Goal: Task Accomplishment & Management: Manage account settings

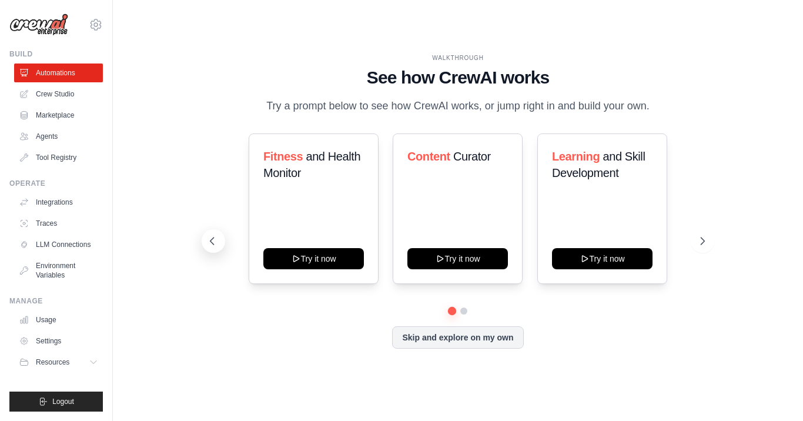
click at [213, 240] on icon at bounding box center [212, 241] width 12 height 12
click at [703, 245] on icon at bounding box center [704, 241] width 12 height 12
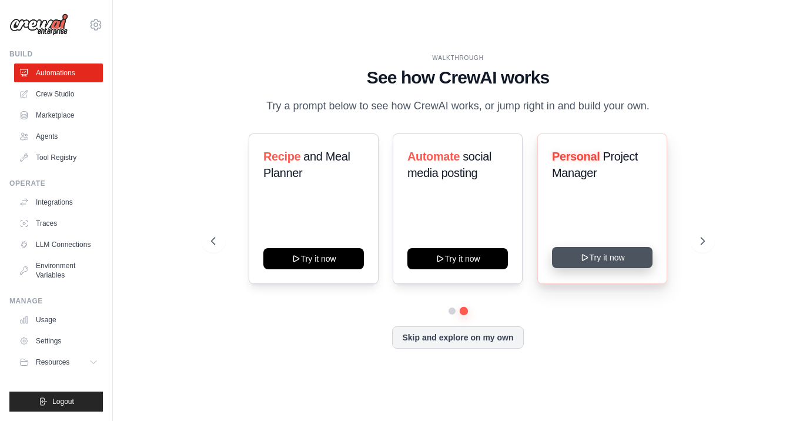
click at [589, 259] on icon at bounding box center [583, 257] width 9 height 9
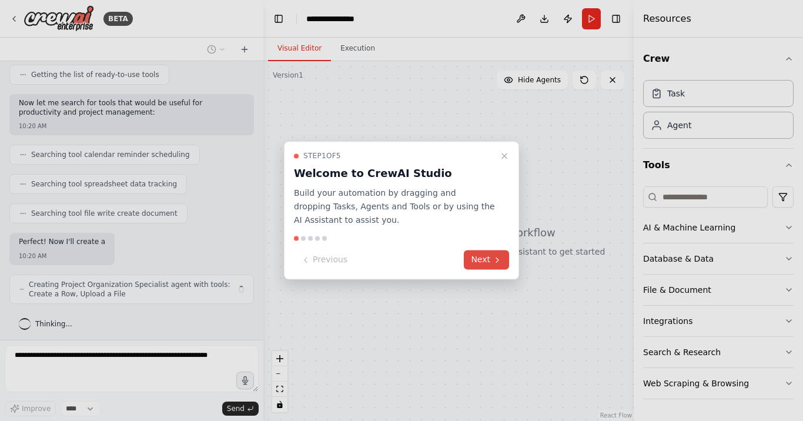
scroll to position [165, 0]
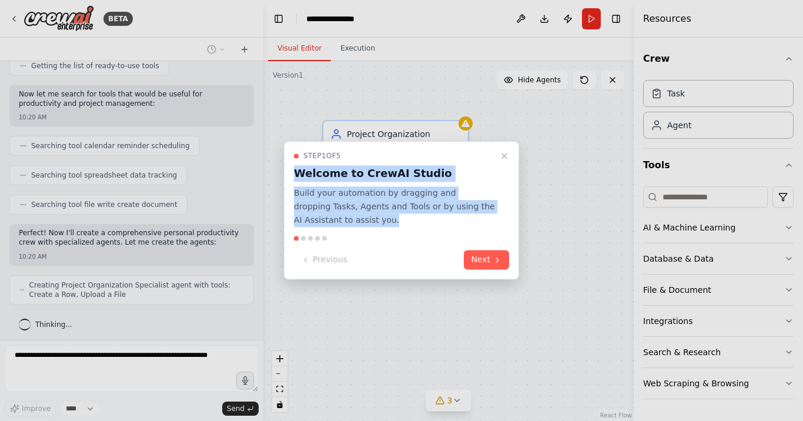
drag, startPoint x: 437, startPoint y: 155, endPoint x: 401, endPoint y: 217, distance: 71.4
click at [401, 217] on div "Step 1 of 5 Welcome to CrewAI Studio Build your automation by dragging and drop…" at bounding box center [401, 188] width 215 height 75
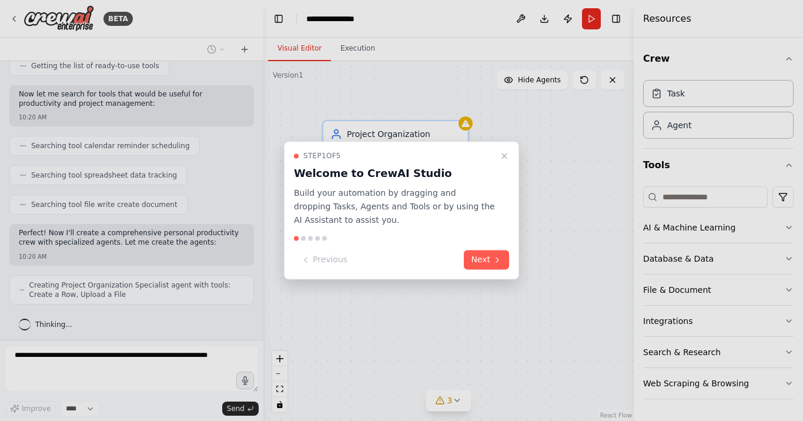
click at [401, 217] on p "Build your automation by dragging and dropping Tasks, Agents and Tools or by us…" at bounding box center [394, 206] width 201 height 40
click at [474, 256] on button "Next" at bounding box center [486, 259] width 45 height 19
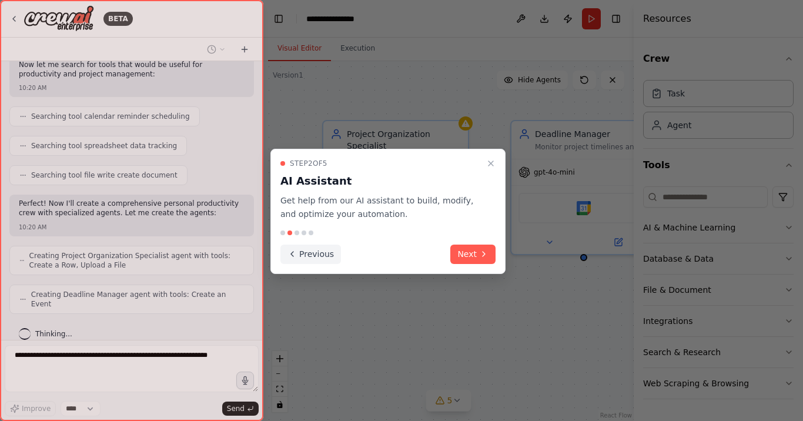
scroll to position [233, 0]
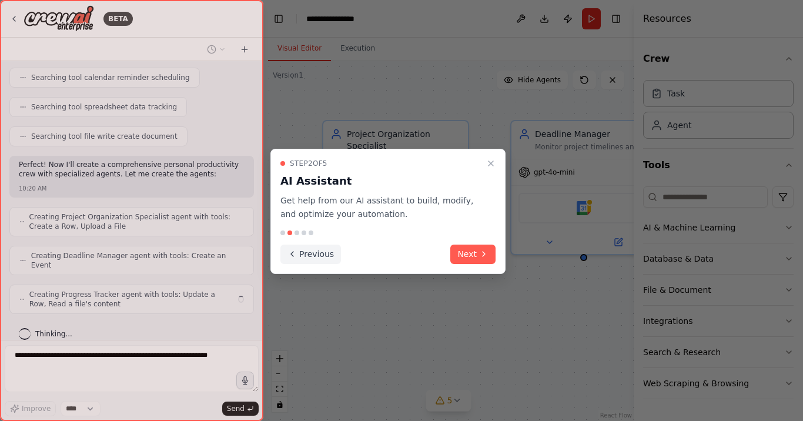
click at [301, 246] on button "Previous" at bounding box center [310, 253] width 61 height 19
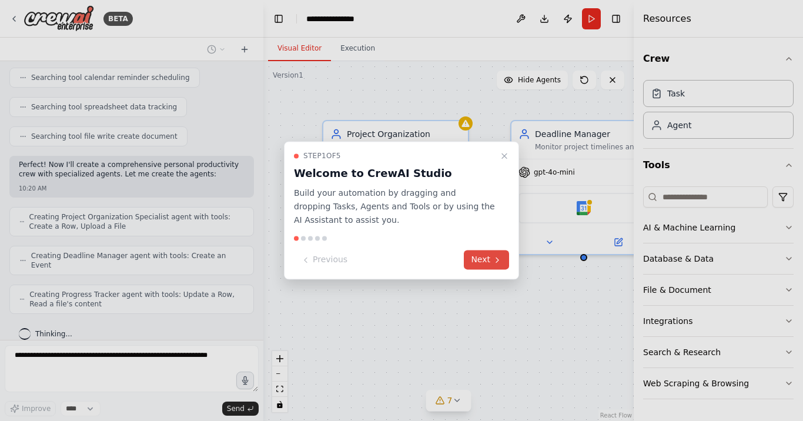
click at [487, 260] on button "Next" at bounding box center [486, 259] width 45 height 19
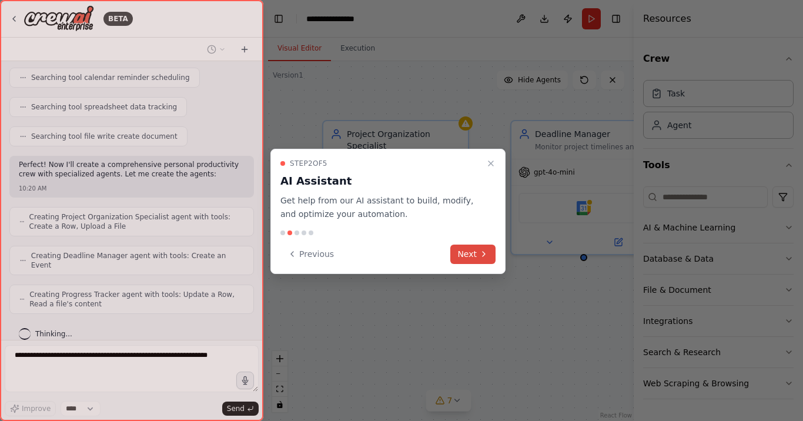
click at [468, 246] on button "Next" at bounding box center [472, 253] width 45 height 19
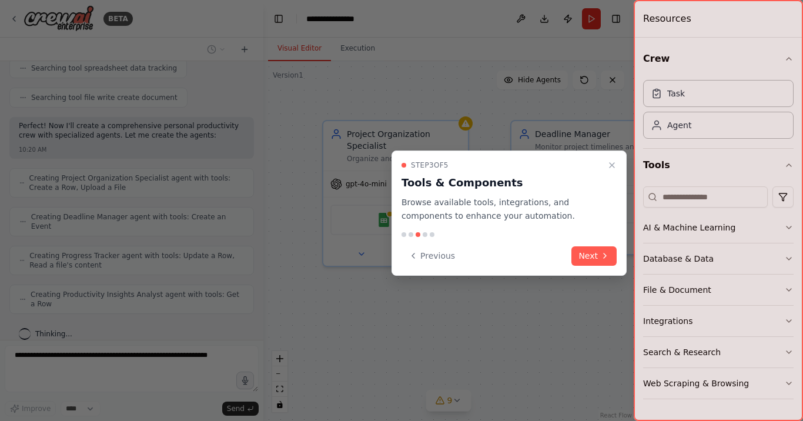
scroll to position [0, 0]
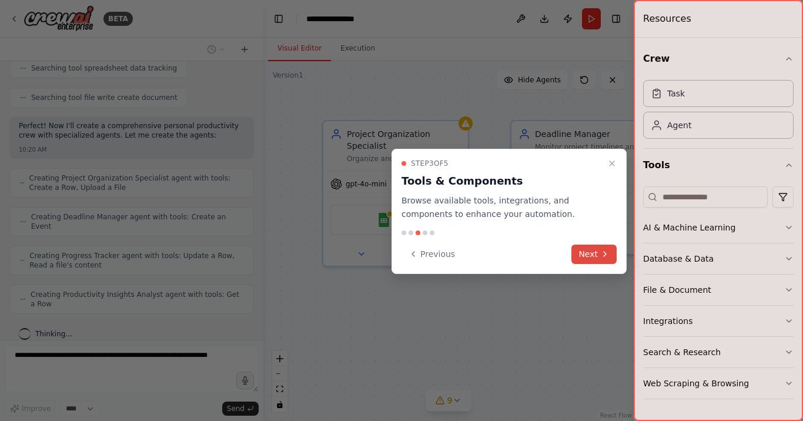
click at [597, 254] on button "Next" at bounding box center [593, 253] width 45 height 19
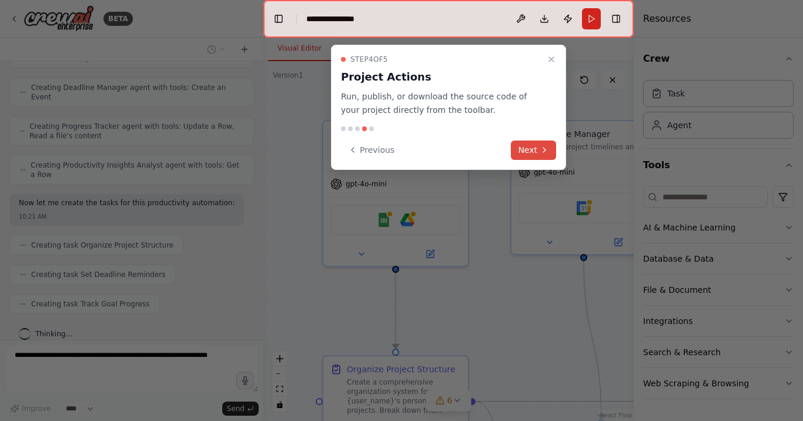
scroll to position [430, 0]
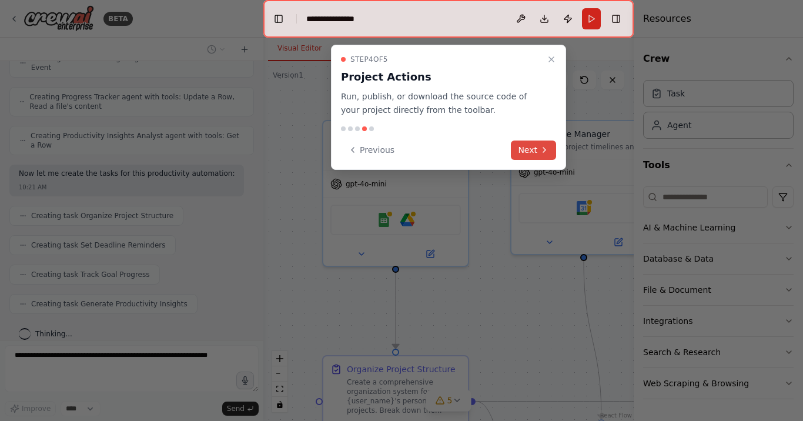
click at [532, 151] on button "Next" at bounding box center [533, 149] width 45 height 19
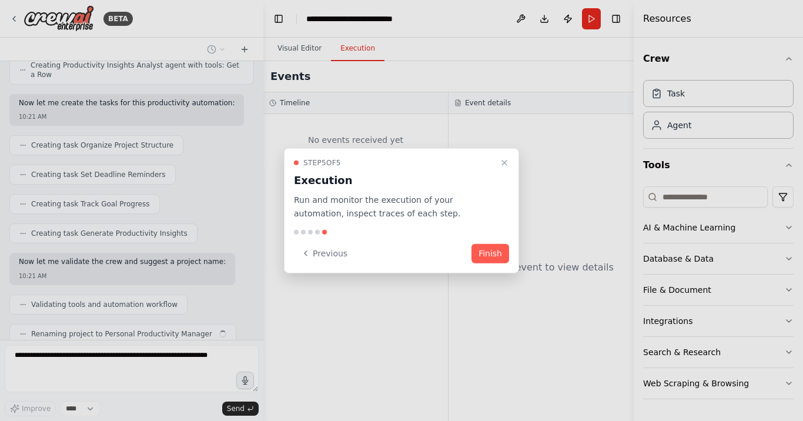
scroll to position [530, 0]
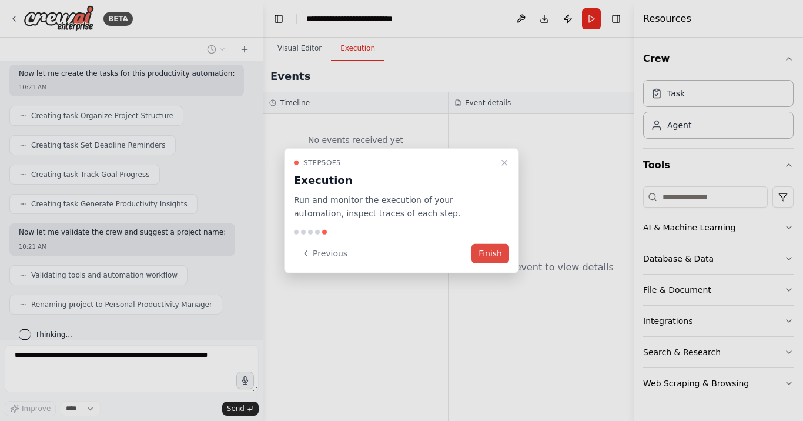
click at [495, 258] on button "Finish" at bounding box center [490, 252] width 38 height 19
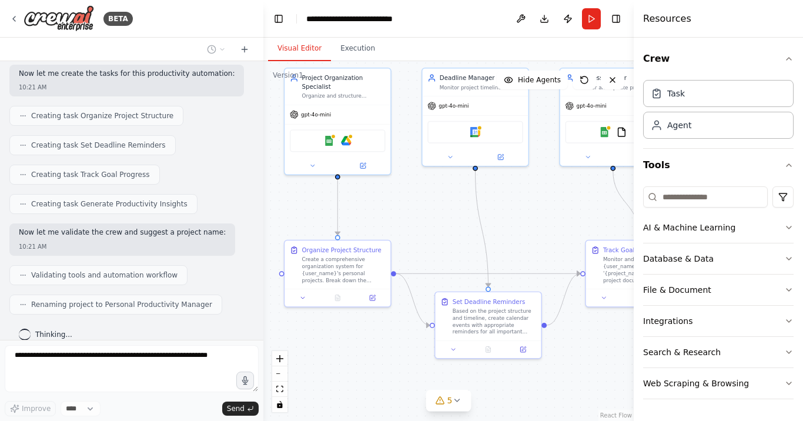
drag, startPoint x: 511, startPoint y: 371, endPoint x: 425, endPoint y: 280, distance: 124.7
click at [425, 280] on div ".deletable-edge-delete-btn { width: 20px; height: 20px; border: 0px solid #ffff…" at bounding box center [448, 241] width 370 height 360
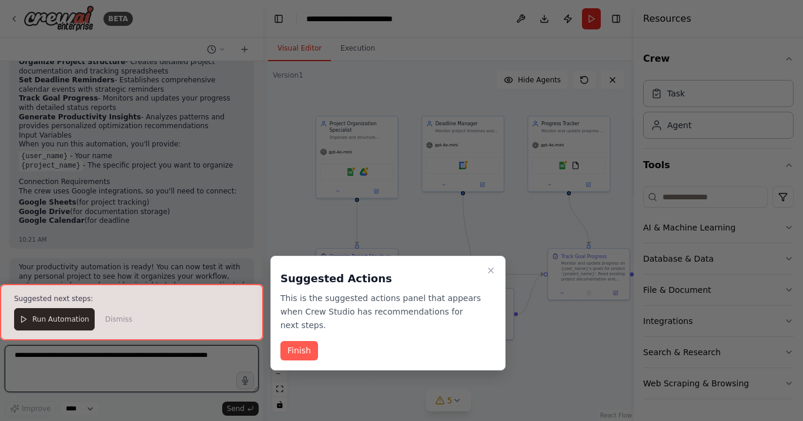
scroll to position [950, 0]
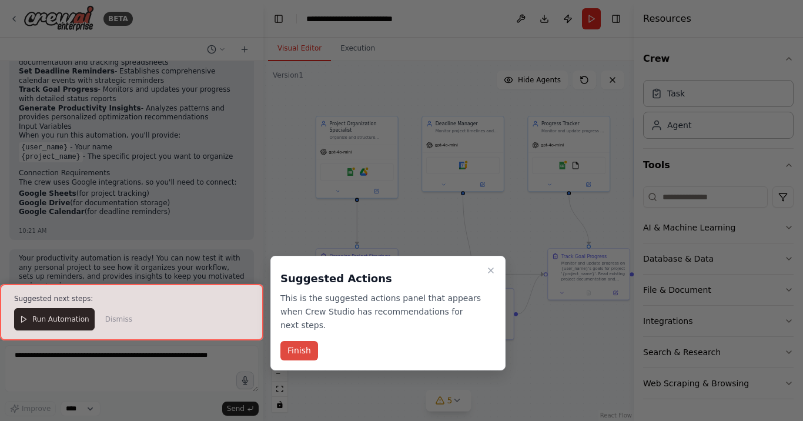
click at [299, 351] on button "Finish" at bounding box center [299, 350] width 38 height 19
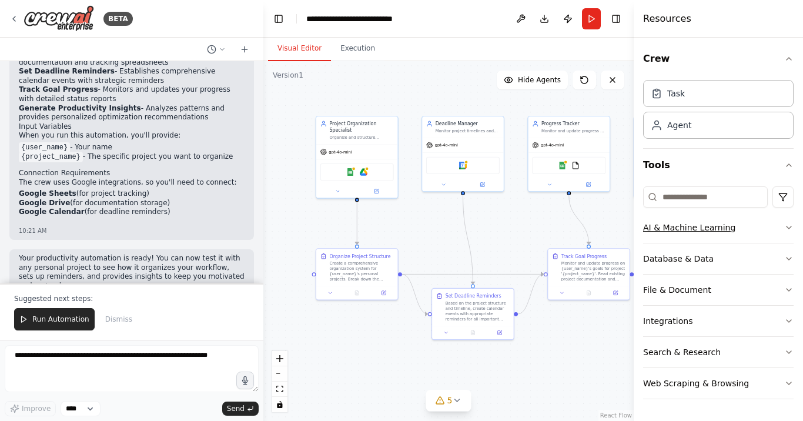
click at [790, 226] on icon "button" at bounding box center [788, 227] width 9 height 9
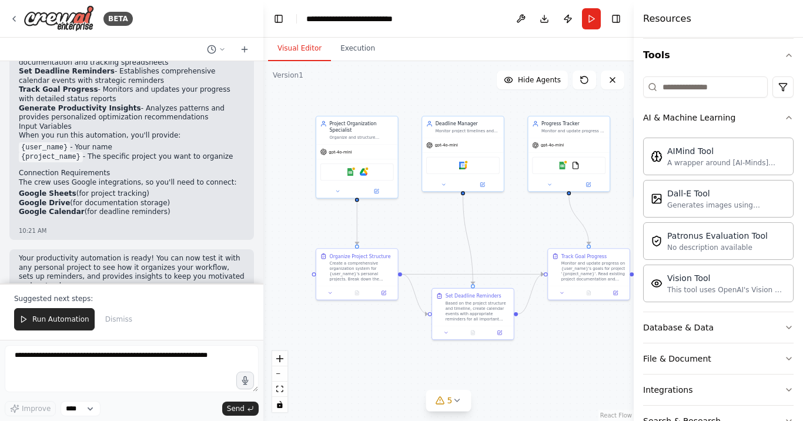
scroll to position [112, 0]
click at [792, 115] on icon "button" at bounding box center [788, 115] width 9 height 9
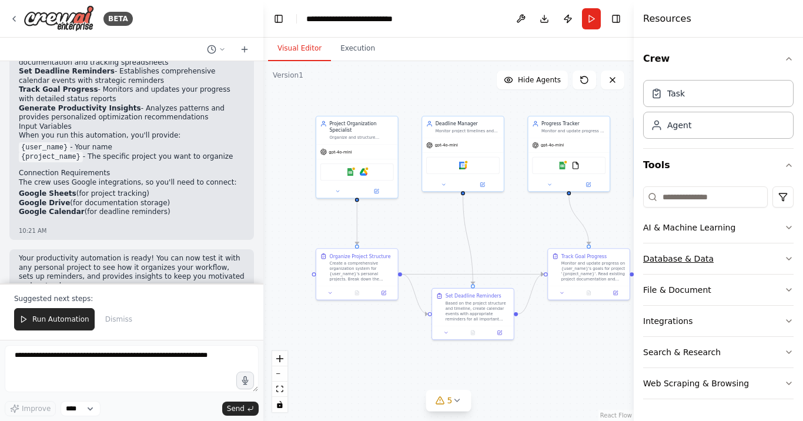
click at [753, 262] on button "Database & Data" at bounding box center [718, 258] width 150 height 31
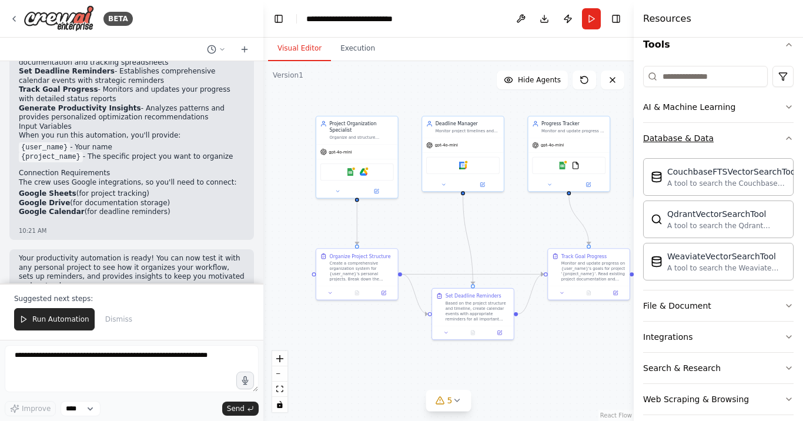
scroll to position [125, 0]
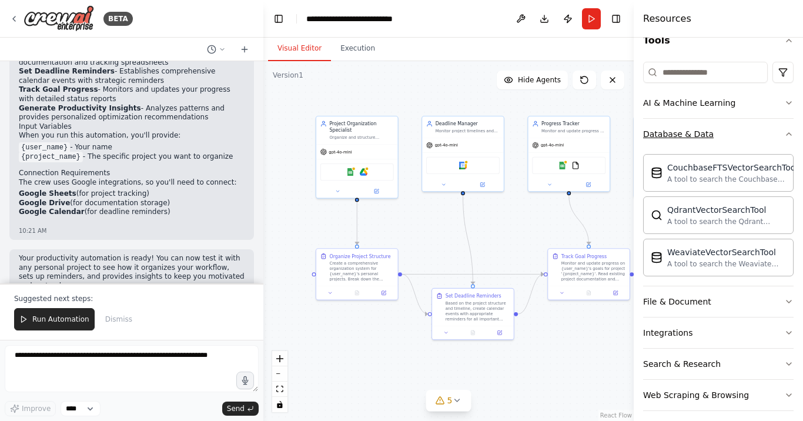
click at [756, 126] on button "Database & Data" at bounding box center [718, 134] width 150 height 31
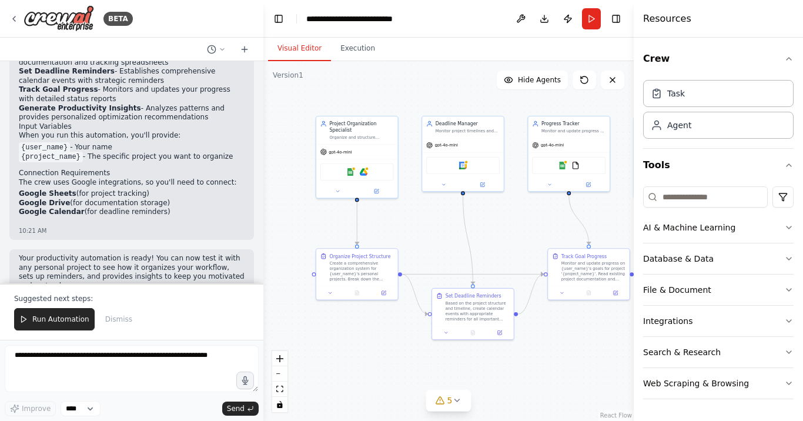
scroll to position [0, 0]
click at [710, 319] on button "Integrations" at bounding box center [718, 321] width 150 height 31
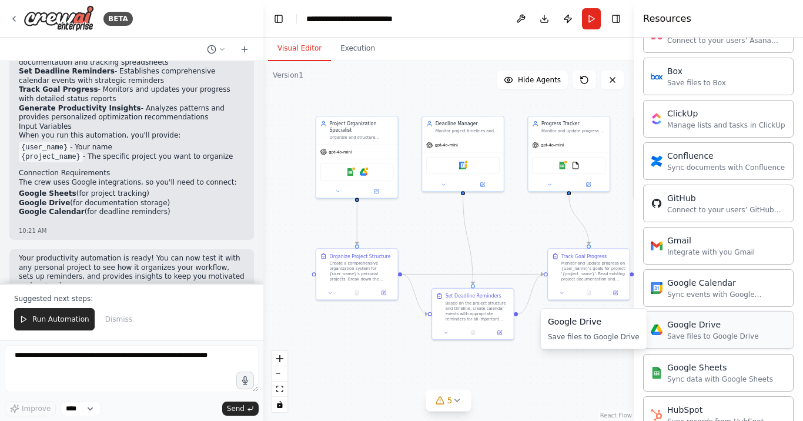
scroll to position [329, 0]
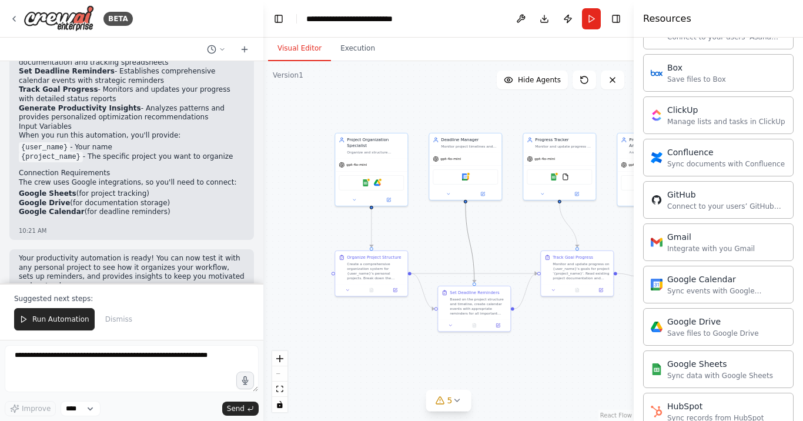
drag, startPoint x: 471, startPoint y: 249, endPoint x: 375, endPoint y: 246, distance: 96.4
click at [375, 246] on div ".deletable-edge-delete-btn { width: 20px; height: 20px; border: 0px solid #ffff…" at bounding box center [448, 241] width 370 height 360
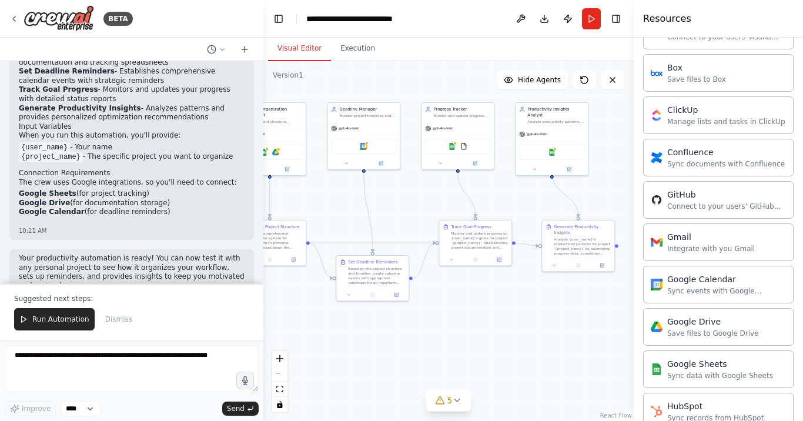
drag, startPoint x: 452, startPoint y: 242, endPoint x: 340, endPoint y: 202, distance: 119.3
click at [341, 203] on div ".deletable-edge-delete-btn { width: 20px; height: 20px; border: 0px solid #ffff…" at bounding box center [448, 241] width 370 height 360
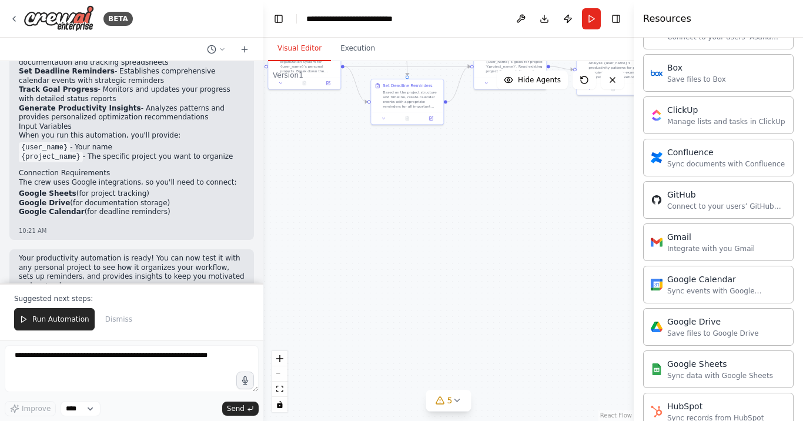
drag, startPoint x: 470, startPoint y: 310, endPoint x: 515, endPoint y: 142, distance: 173.5
click at [515, 142] on div ".deletable-edge-delete-btn { width: 20px; height: 20px; border: 0px solid #ffff…" at bounding box center [448, 241] width 370 height 360
click at [455, 407] on button "5" at bounding box center [448, 401] width 45 height 22
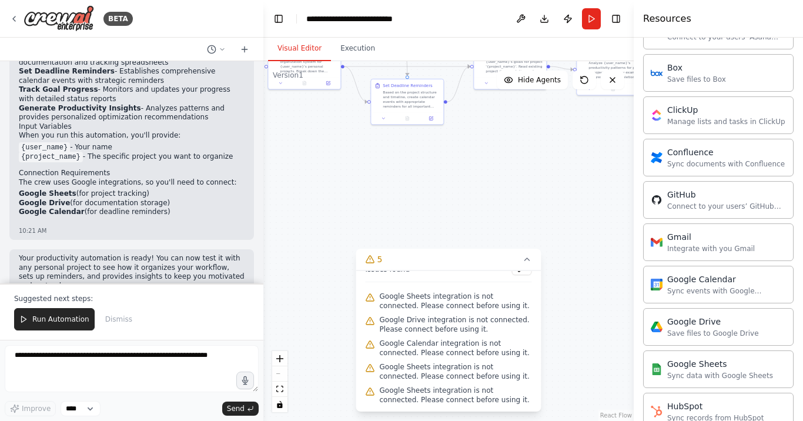
scroll to position [14, 0]
click at [525, 260] on icon at bounding box center [527, 259] width 5 height 2
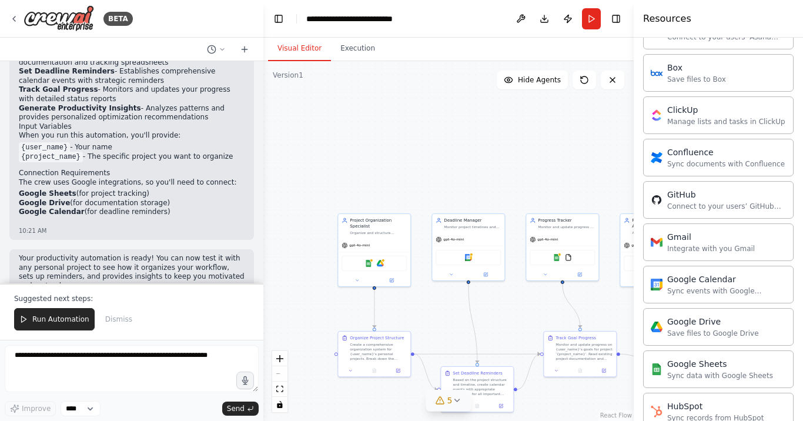
drag, startPoint x: 494, startPoint y: 175, endPoint x: 565, endPoint y: 455, distance: 288.5
click at [565, 420] on html "BETA Create a crew that helps organize your personal projects, sets reminders f…" at bounding box center [401, 210] width 803 height 421
click at [532, 82] on span "Hide Agents" at bounding box center [539, 79] width 43 height 9
click at [532, 82] on span "Show Agents" at bounding box center [538, 79] width 46 height 9
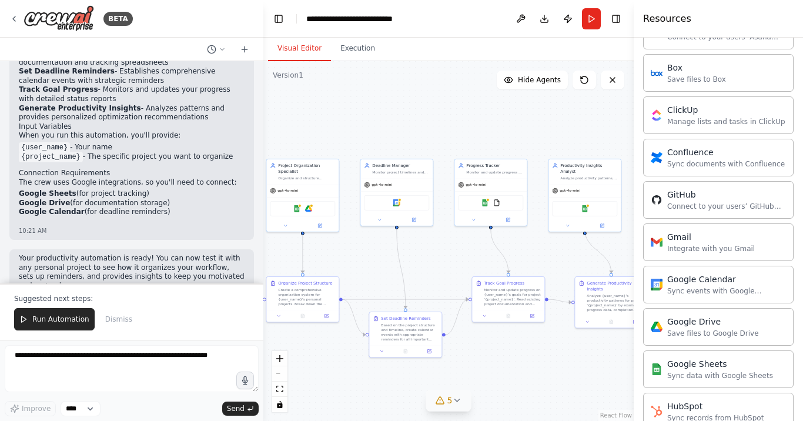
drag, startPoint x: 489, startPoint y: 127, endPoint x: 418, endPoint y: 71, distance: 90.8
click at [418, 70] on div ".deletable-edge-delete-btn { width: 20px; height: 20px; border: 0px solid #ffff…" at bounding box center [448, 241] width 370 height 360
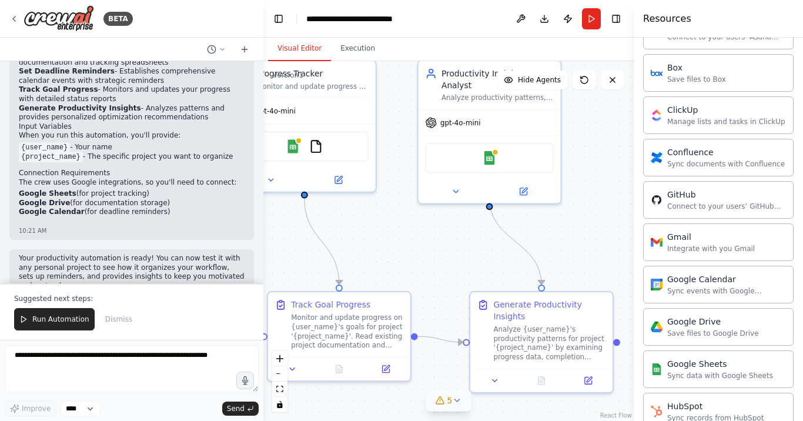
drag, startPoint x: 539, startPoint y: 294, endPoint x: 270, endPoint y: 225, distance: 277.8
click at [270, 225] on div ".deletable-edge-delete-btn { width: 20px; height: 20px; border: 0px solid #ffff…" at bounding box center [448, 241] width 370 height 360
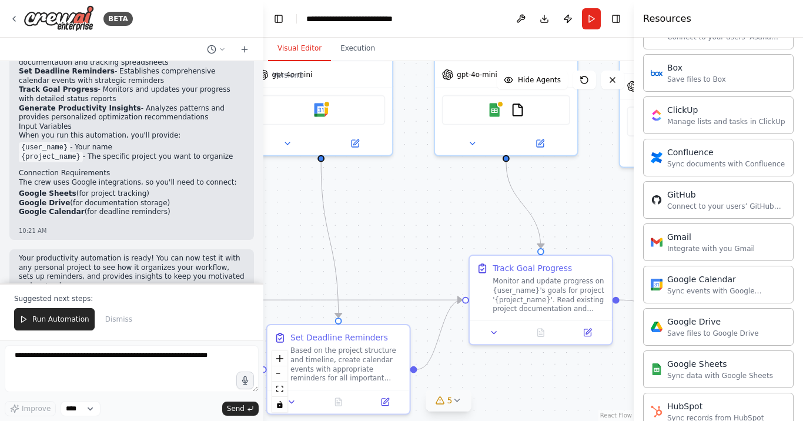
drag, startPoint x: 414, startPoint y: 234, endPoint x: 619, endPoint y: 195, distance: 208.7
click at [619, 195] on div ".deletable-edge-delete-btn { width: 20px; height: 20px; border: 0px solid #ffff…" at bounding box center [448, 241] width 370 height 360
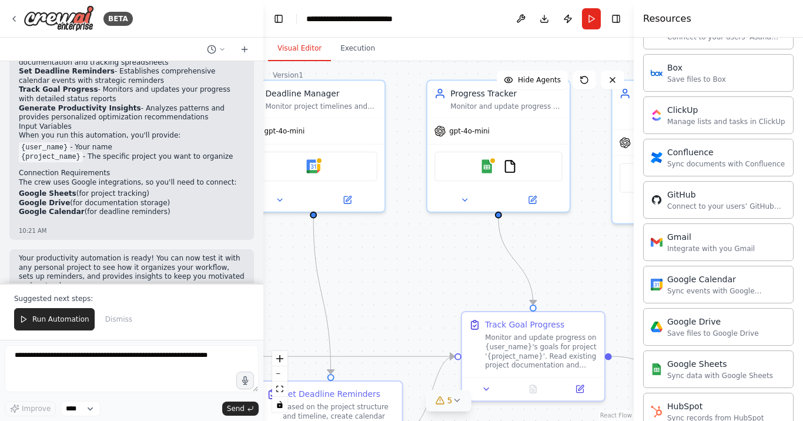
drag, startPoint x: 606, startPoint y: 199, endPoint x: 596, endPoint y: 257, distance: 59.0
click at [596, 258] on div ".deletable-edge-delete-btn { width: 20px; height: 20px; border: 0px solid #ffff…" at bounding box center [448, 241] width 370 height 360
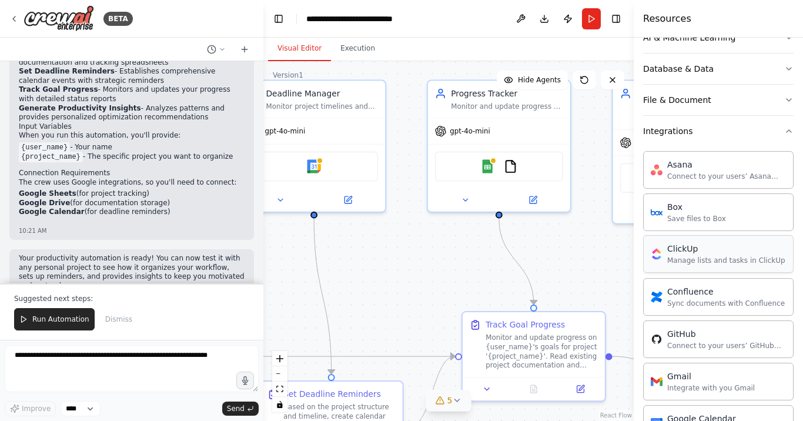
scroll to position [186, 0]
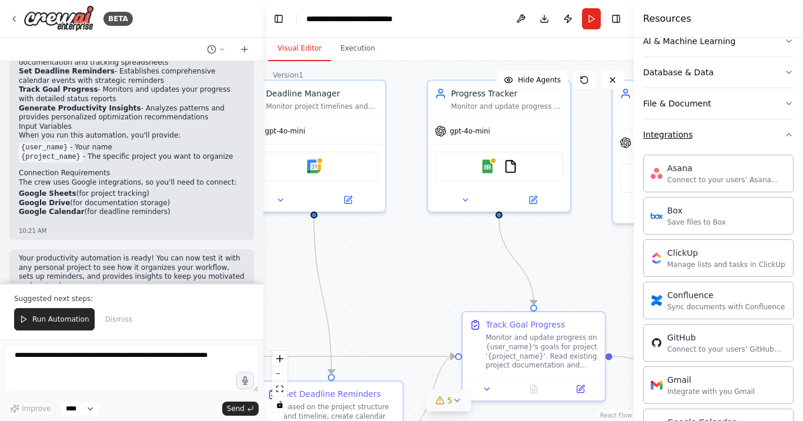
click at [743, 139] on button "Integrations" at bounding box center [718, 134] width 150 height 31
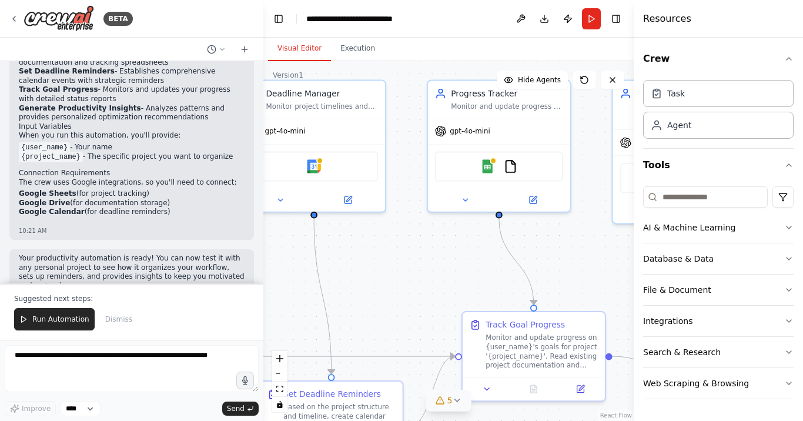
scroll to position [0, 0]
click at [707, 348] on div "Search & Research" at bounding box center [682, 352] width 78 height 12
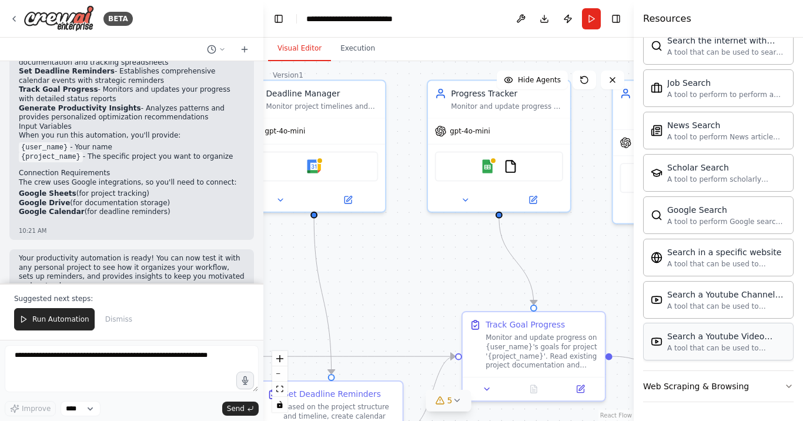
scroll to position [599, 0]
click at [687, 388] on div "Web Scraping & Browsing" at bounding box center [696, 386] width 106 height 12
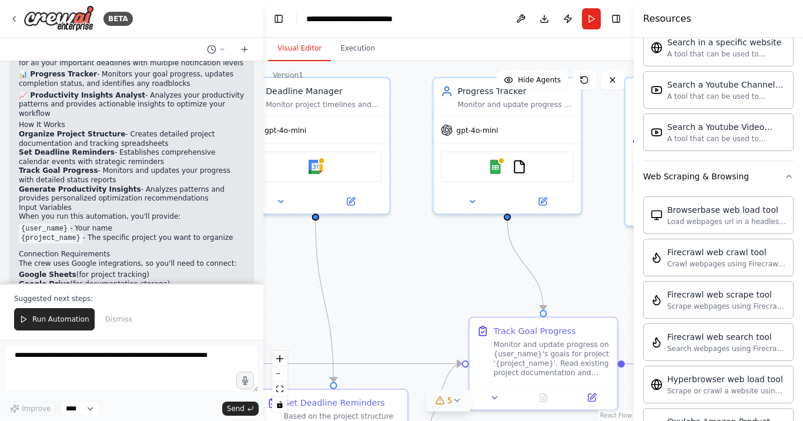
scroll to position [870, 0]
click at [592, 17] on button "Run" at bounding box center [591, 18] width 19 height 21
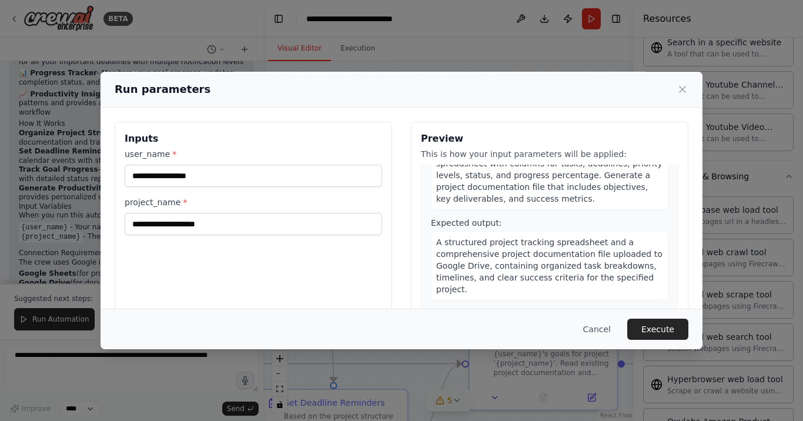
scroll to position [124, 0]
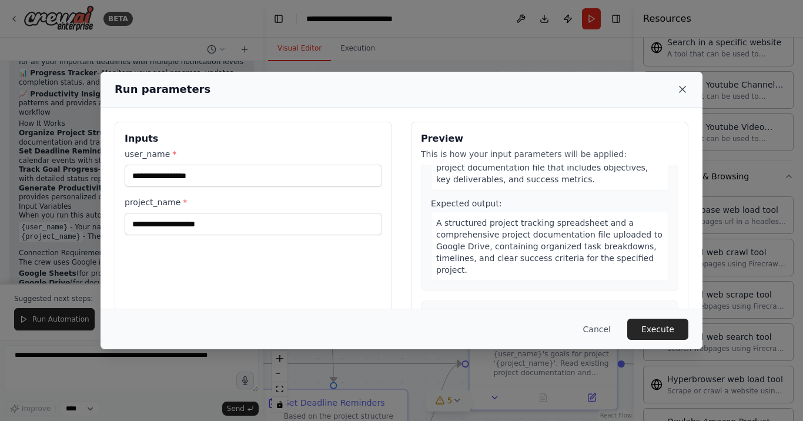
click at [678, 85] on icon at bounding box center [682, 89] width 12 height 12
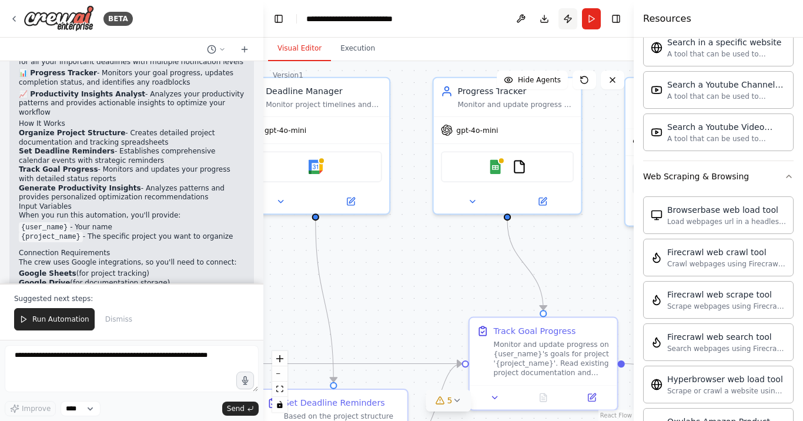
click at [570, 18] on button "Publish" at bounding box center [567, 18] width 19 height 21
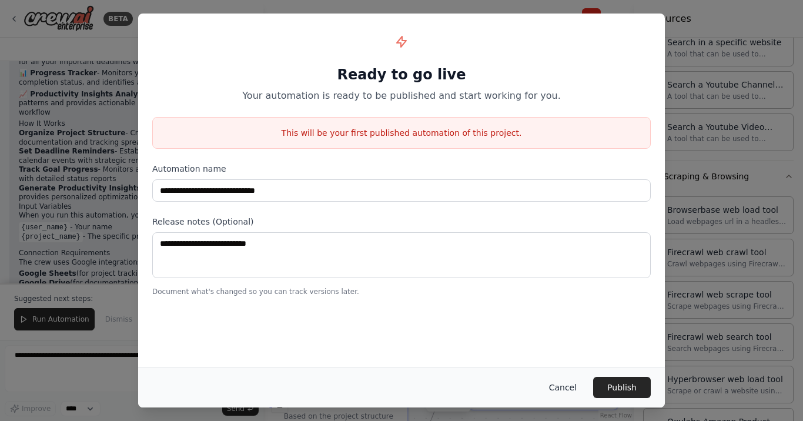
click at [565, 384] on button "Cancel" at bounding box center [562, 387] width 46 height 21
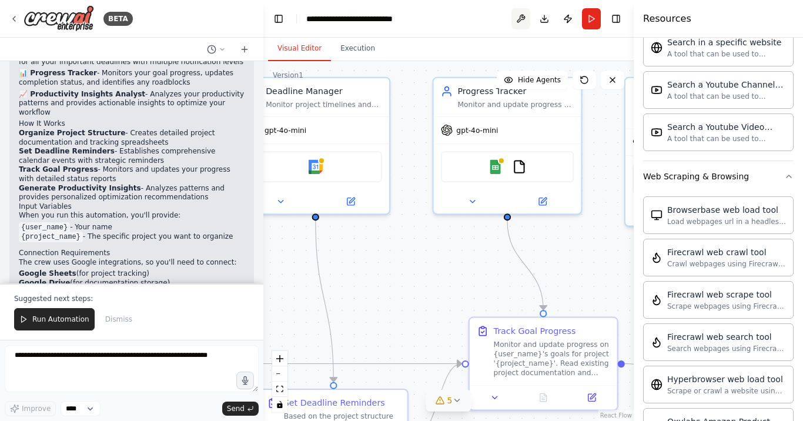
click at [521, 19] on button at bounding box center [520, 18] width 19 height 21
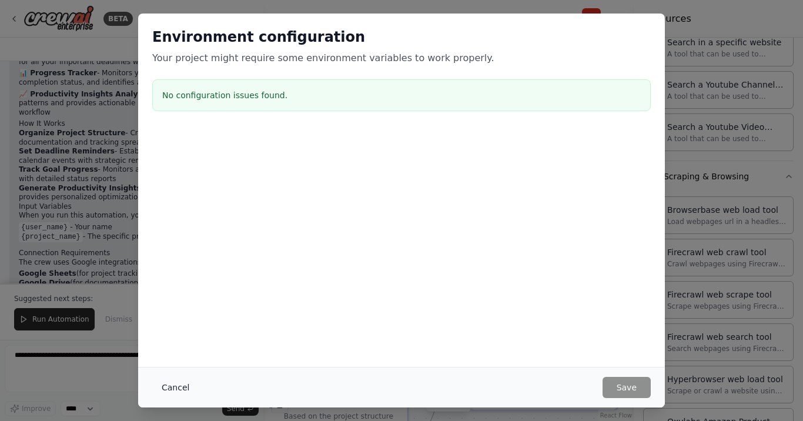
click at [169, 390] on button "Cancel" at bounding box center [175, 387] width 46 height 21
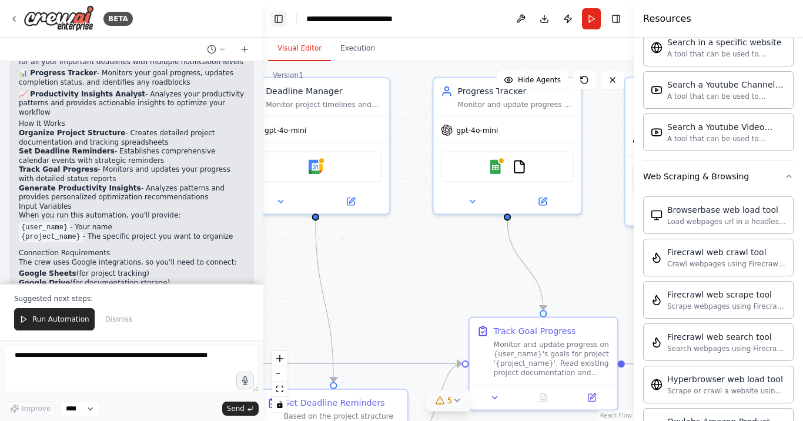
click at [280, 23] on button "Toggle Left Sidebar" at bounding box center [278, 19] width 16 height 16
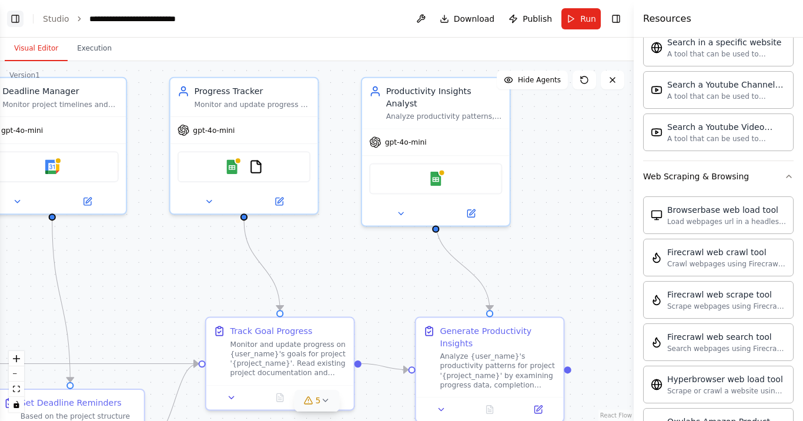
click at [17, 20] on button "Toggle Left Sidebar" at bounding box center [15, 19] width 16 height 16
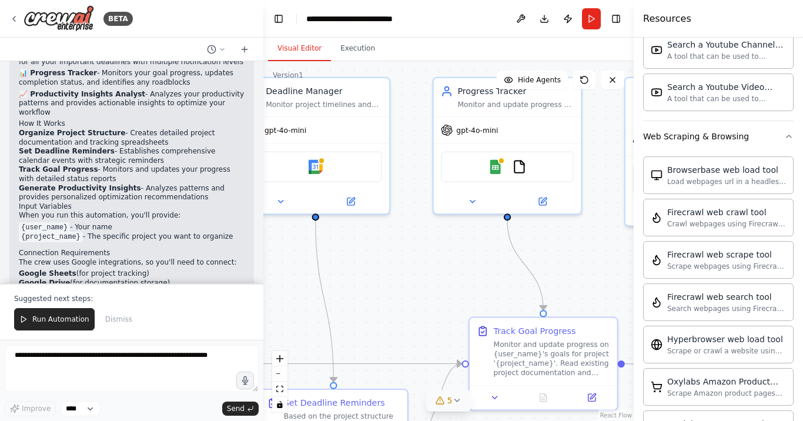
scroll to position [853, 0]
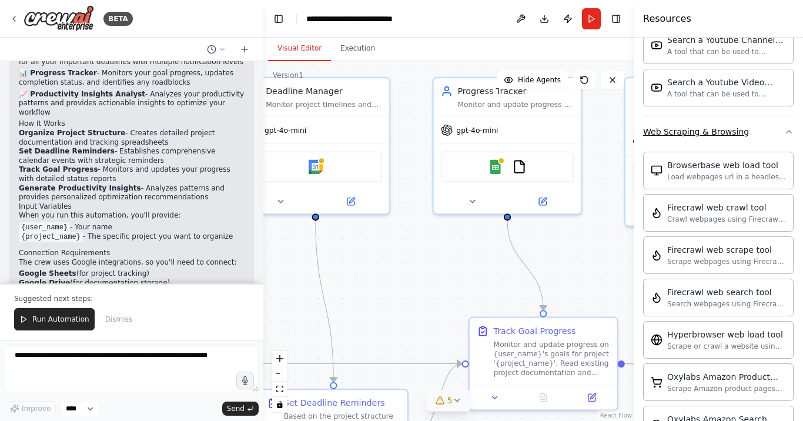
click at [740, 135] on div "Web Scraping & Browsing" at bounding box center [696, 132] width 106 height 12
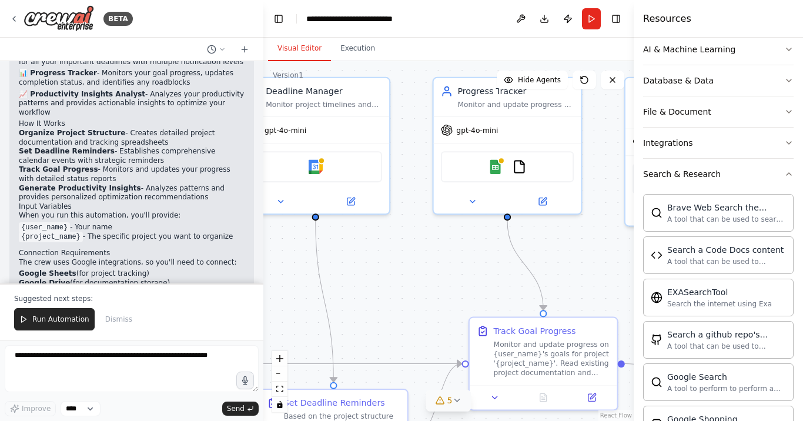
scroll to position [177, 0]
click at [728, 173] on button "Search & Research" at bounding box center [718, 174] width 150 height 31
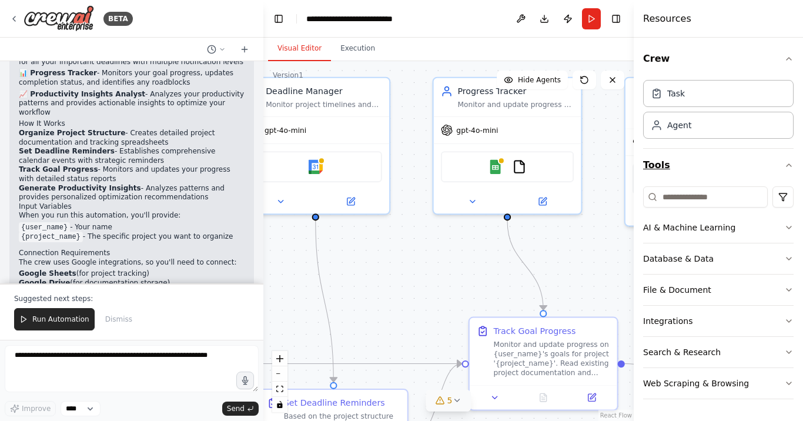
scroll to position [0, 0]
click at [244, 46] on icon at bounding box center [244, 48] width 0 height 5
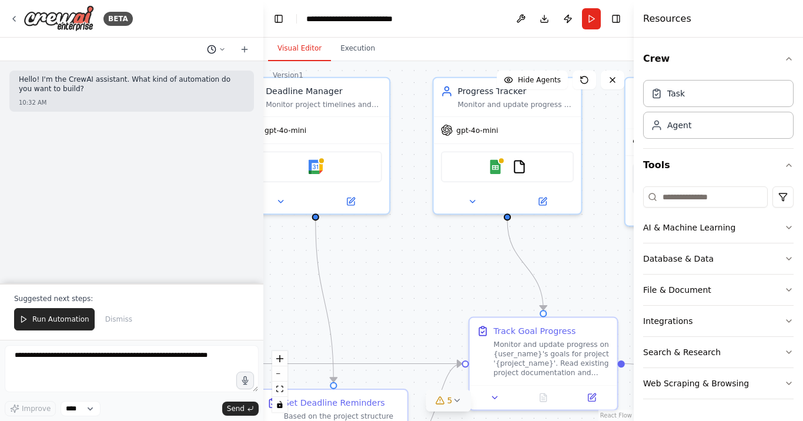
click at [219, 50] on icon at bounding box center [222, 49] width 7 height 7
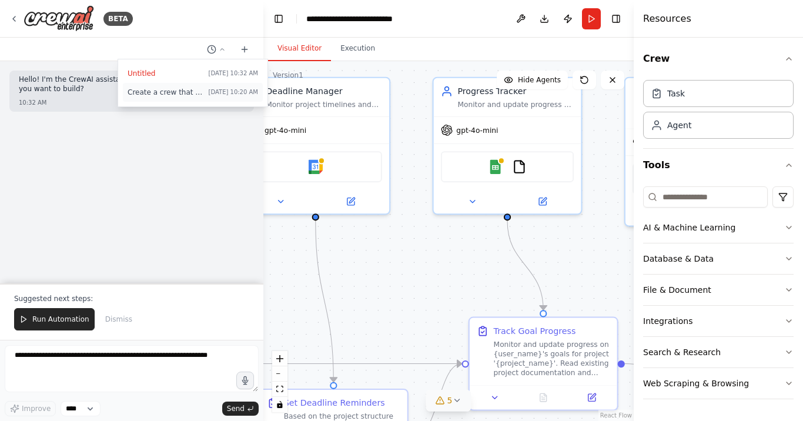
click at [186, 95] on span "Create a crew that helps organize your personal projects, sets reminders for im…" at bounding box center [166, 92] width 76 height 9
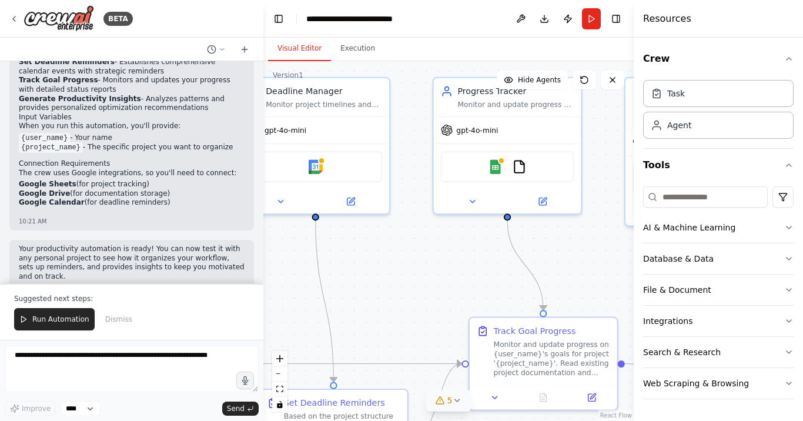
scroll to position [950, 0]
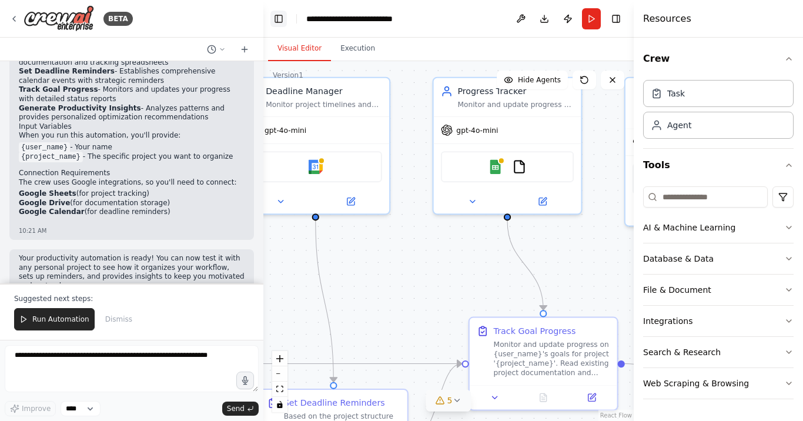
click at [271, 19] on button "Toggle Left Sidebar" at bounding box center [278, 19] width 16 height 16
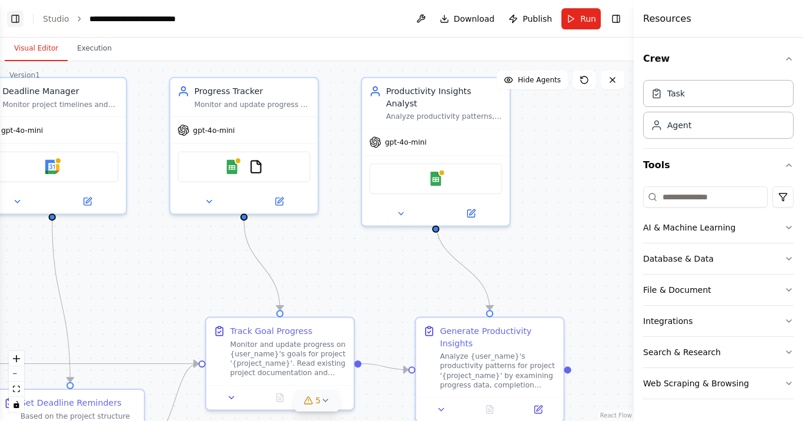
click at [14, 22] on button "Toggle Left Sidebar" at bounding box center [15, 19] width 16 height 16
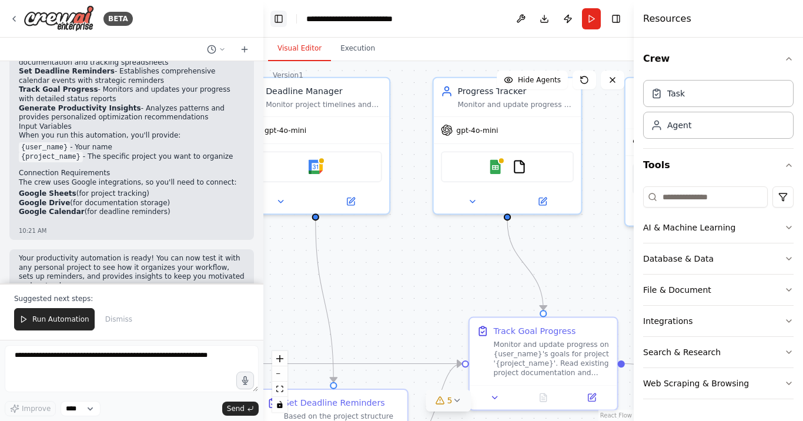
click at [284, 18] on button "Toggle Left Sidebar" at bounding box center [278, 19] width 16 height 16
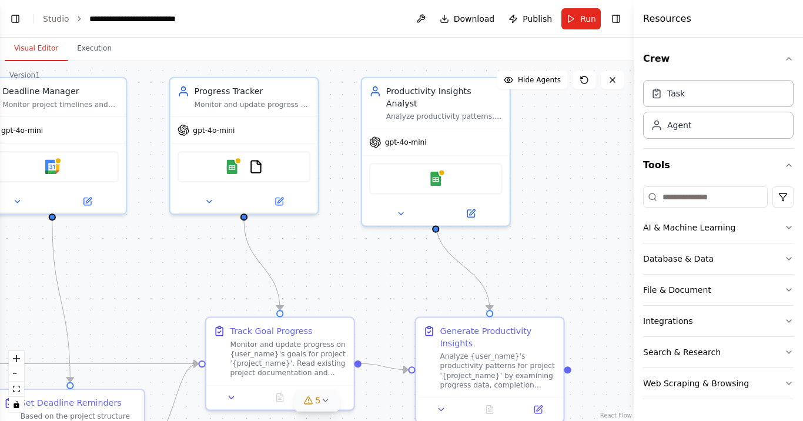
click at [75, 19] on icon "breadcrumb" at bounding box center [79, 19] width 8 height 8
click at [75, 18] on icon "breadcrumb" at bounding box center [79, 19] width 8 height 8
click at [106, 48] on button "Execution" at bounding box center [94, 48] width 53 height 25
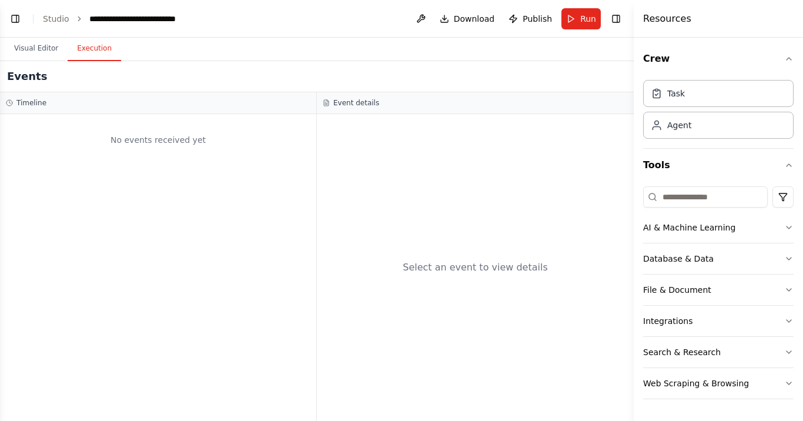
click at [35, 34] on header "**********" at bounding box center [316, 19] width 633 height 38
click at [34, 46] on button "Visual Editor" at bounding box center [36, 48] width 63 height 25
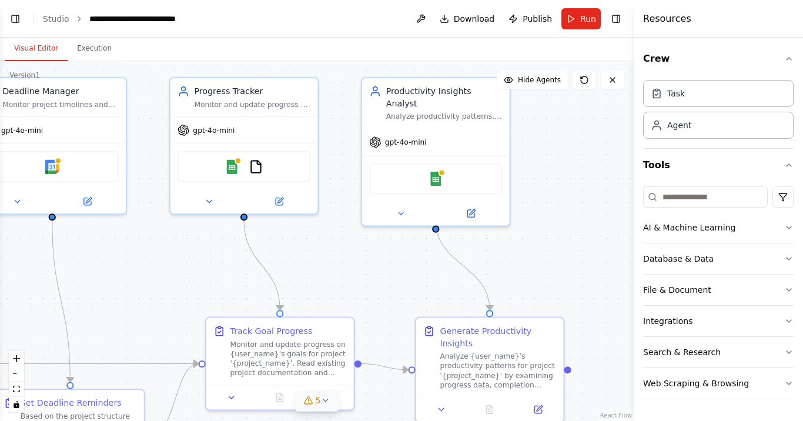
click at [72, 11] on header "**********" at bounding box center [316, 19] width 633 height 38
click at [78, 18] on icon "breadcrumb" at bounding box center [79, 19] width 8 height 8
click at [60, 18] on link "Studio" at bounding box center [56, 18] width 26 height 9
click at [53, 22] on link "Studio" at bounding box center [56, 18] width 26 height 9
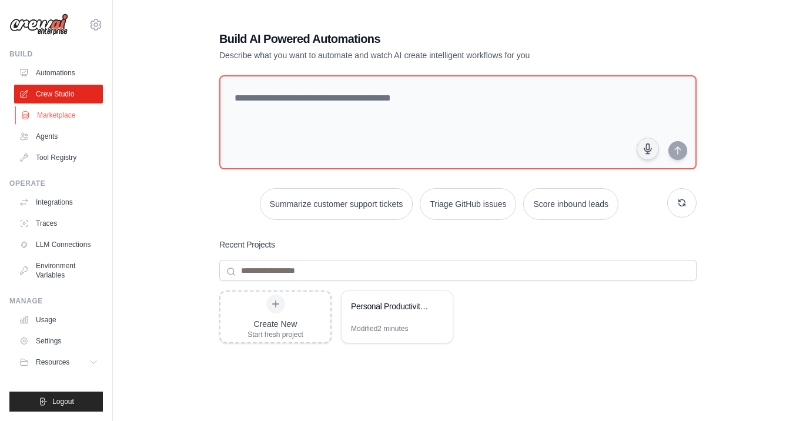
click at [60, 112] on link "Marketplace" at bounding box center [59, 115] width 89 height 19
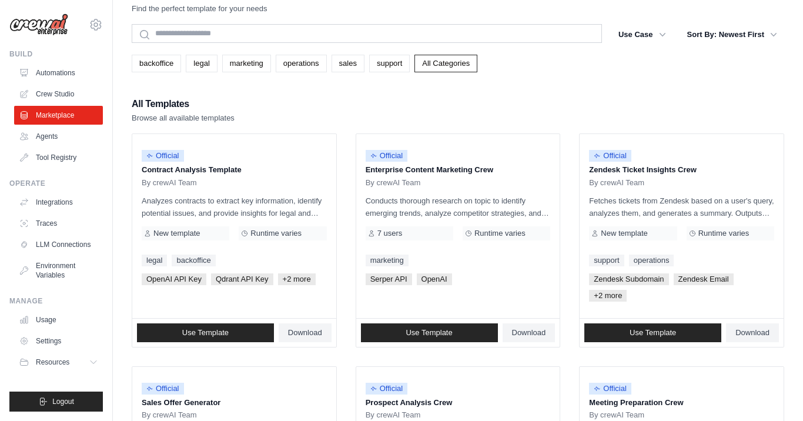
scroll to position [26, 0]
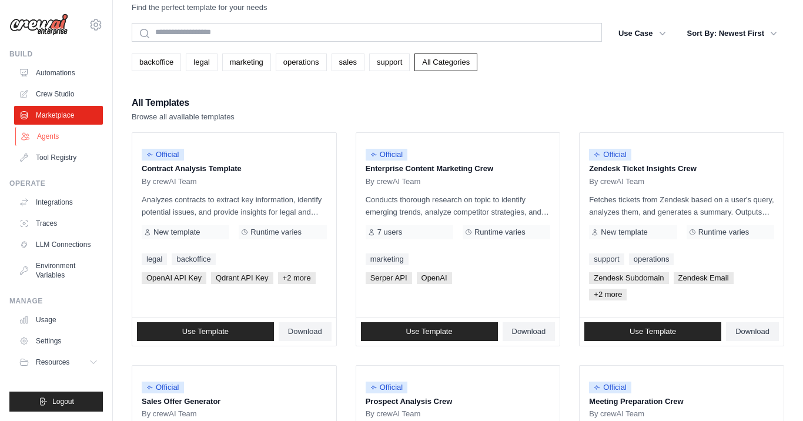
click at [66, 130] on link "Agents" at bounding box center [59, 136] width 89 height 19
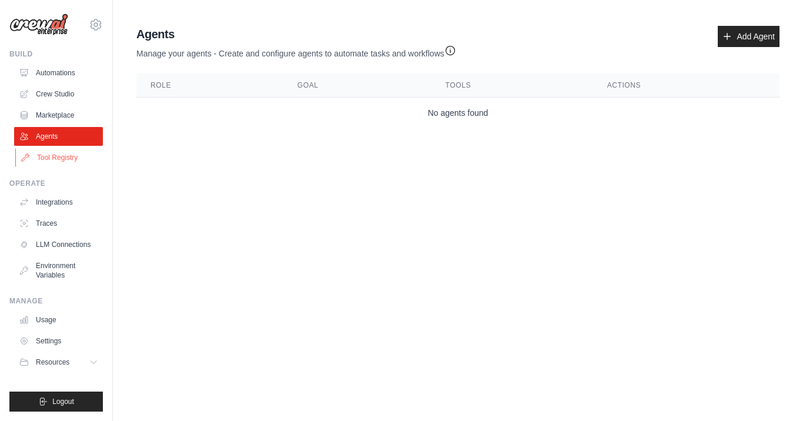
click at [55, 157] on link "Tool Registry" at bounding box center [59, 157] width 89 height 19
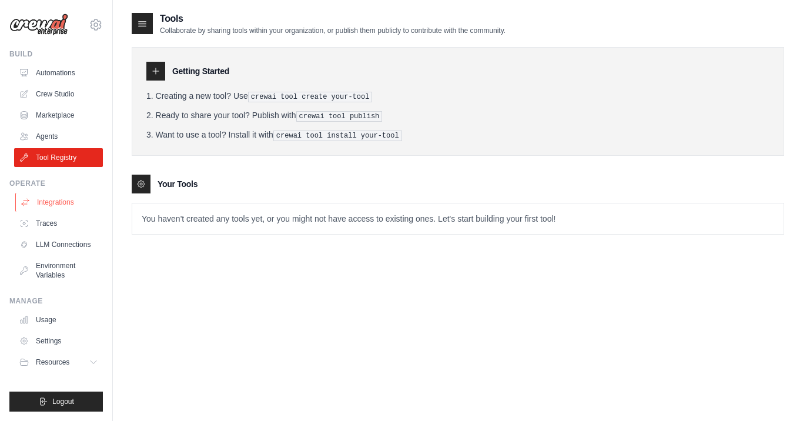
click at [51, 198] on link "Integrations" at bounding box center [59, 202] width 89 height 19
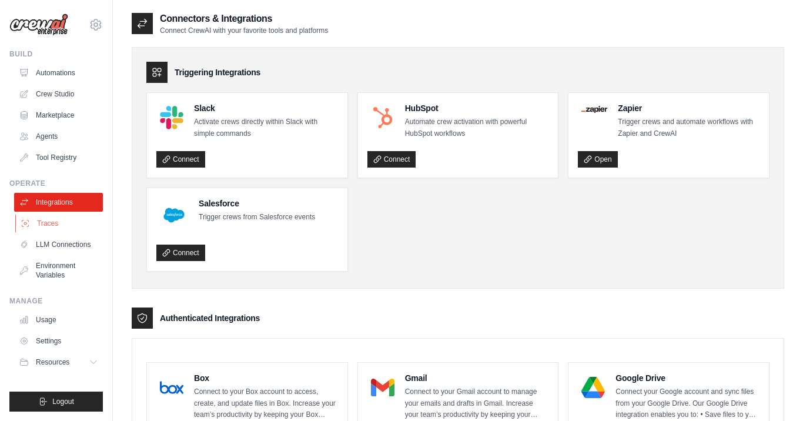
click at [78, 222] on link "Traces" at bounding box center [59, 223] width 89 height 19
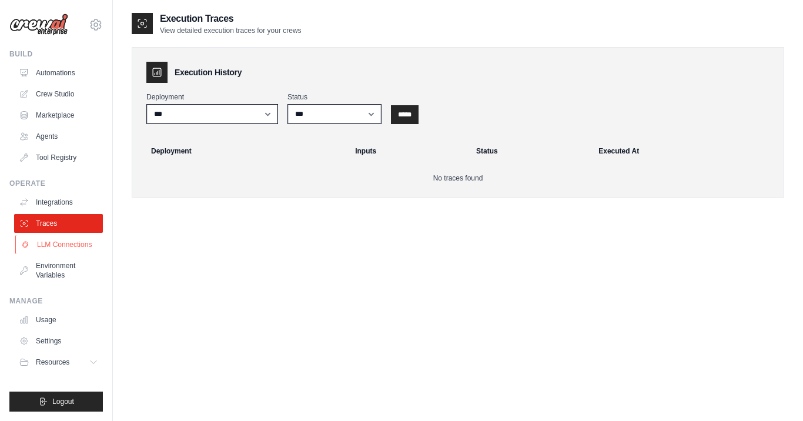
click at [80, 246] on link "LLM Connections" at bounding box center [59, 244] width 89 height 19
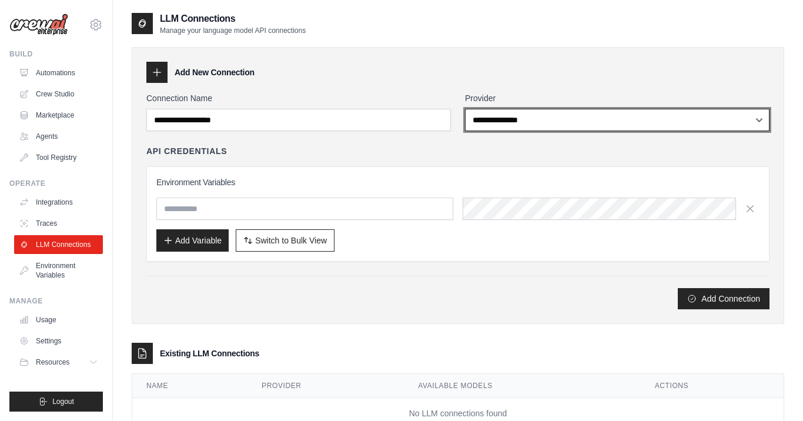
select select "*********"
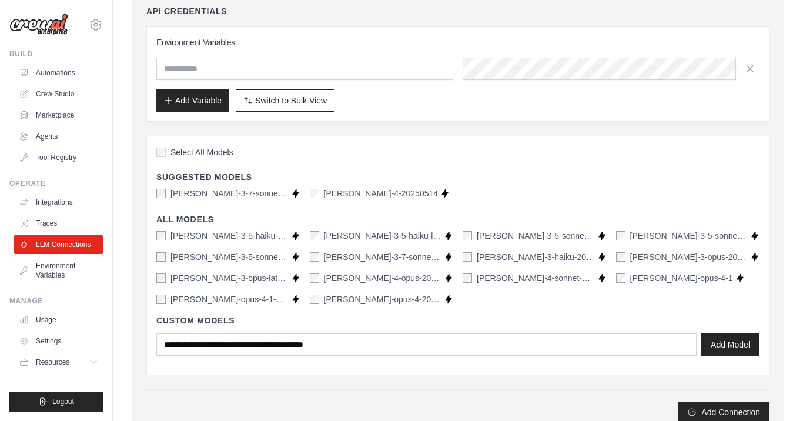
scroll to position [140, 0]
click at [73, 73] on link "Automations" at bounding box center [59, 72] width 89 height 19
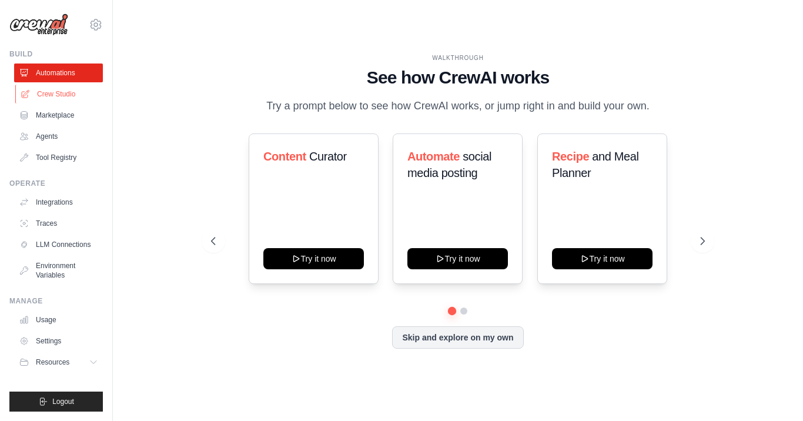
click at [48, 93] on link "Crew Studio" at bounding box center [59, 94] width 89 height 19
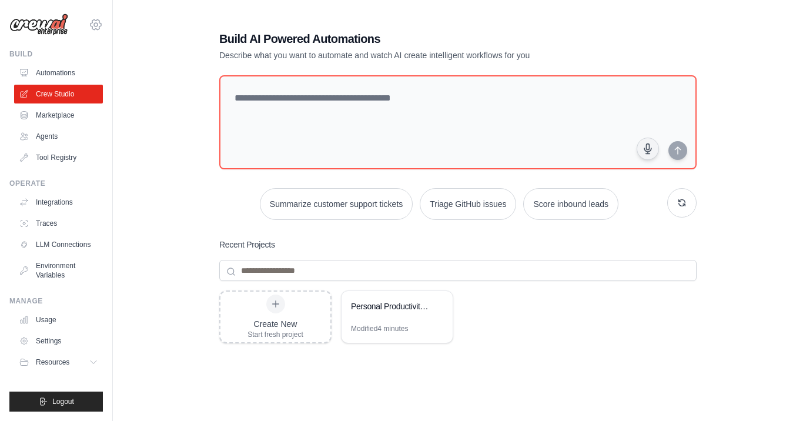
click at [98, 28] on icon at bounding box center [96, 25] width 14 height 14
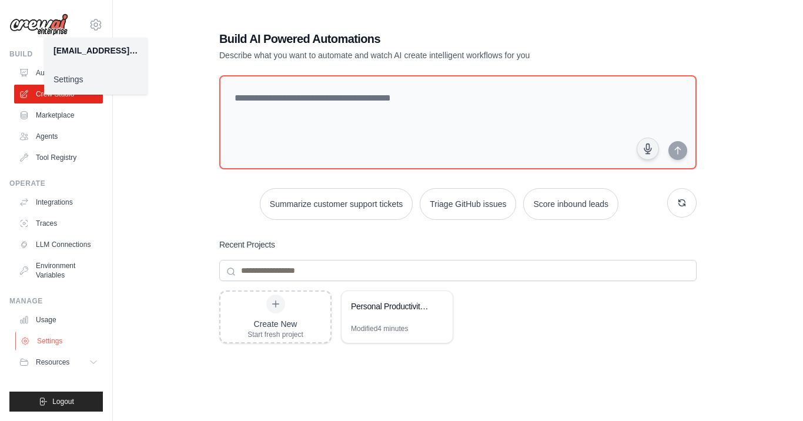
click at [68, 334] on link "Settings" at bounding box center [59, 340] width 89 height 19
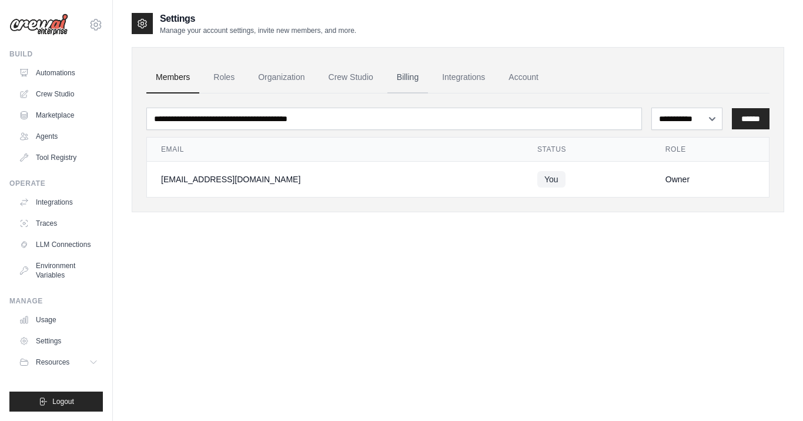
click at [401, 78] on link "Billing" at bounding box center [407, 78] width 41 height 32
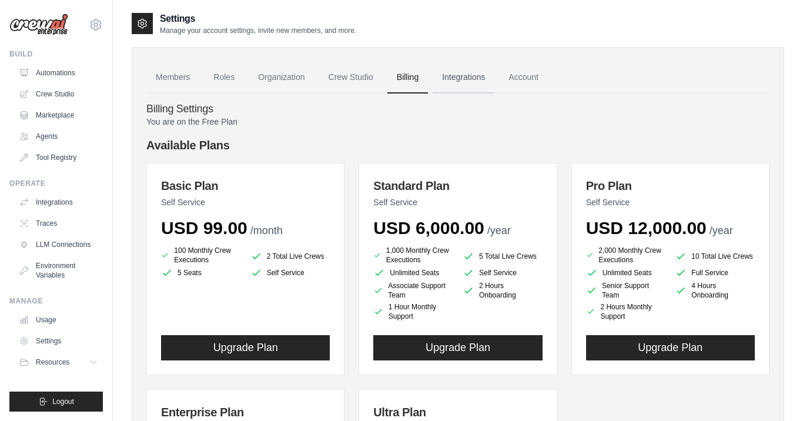
click at [471, 78] on link "Integrations" at bounding box center [463, 78] width 62 height 32
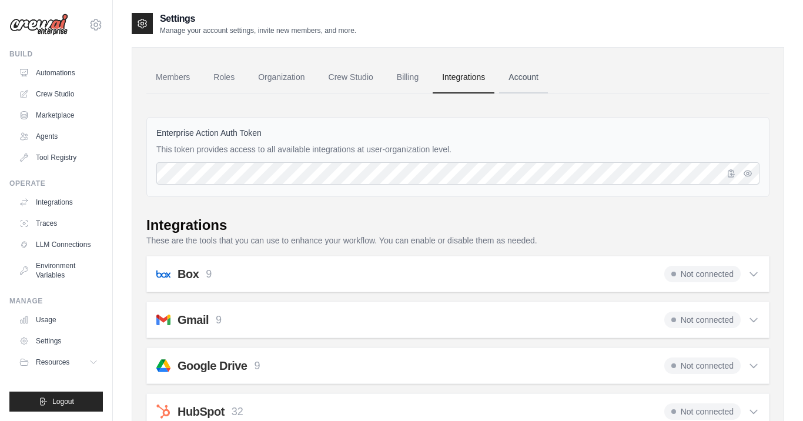
click at [536, 83] on link "Account" at bounding box center [523, 78] width 49 height 32
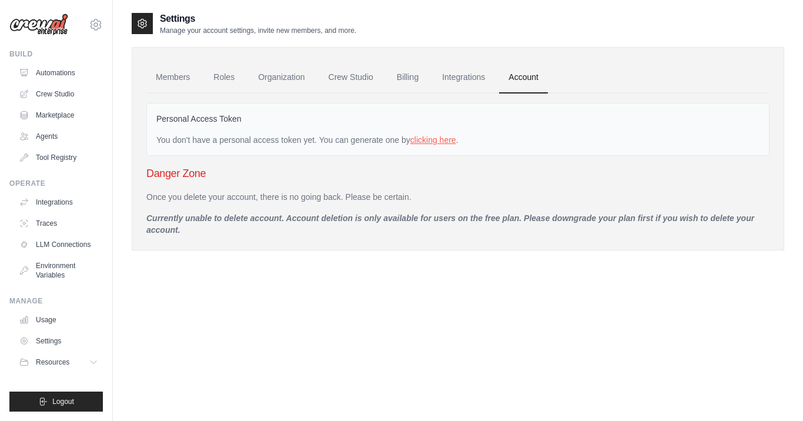
click at [427, 138] on link "clicking here" at bounding box center [433, 139] width 46 height 9
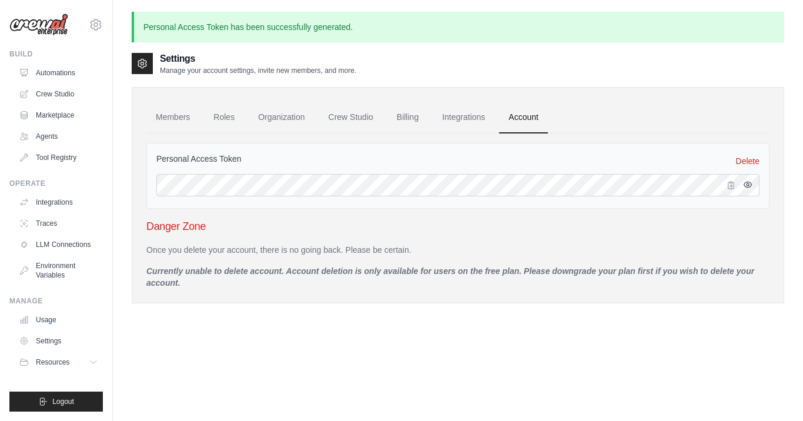
click at [745, 186] on icon "button" at bounding box center [747, 184] width 9 height 9
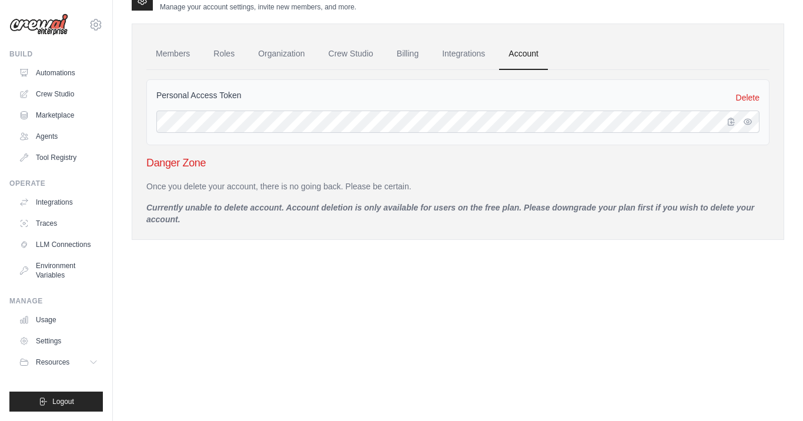
scroll to position [63, 0]
click at [169, 207] on p "Currently unable to delete account. Account deletion is only available for user…" at bounding box center [457, 214] width 623 height 24
click at [403, 52] on link "Billing" at bounding box center [407, 54] width 41 height 32
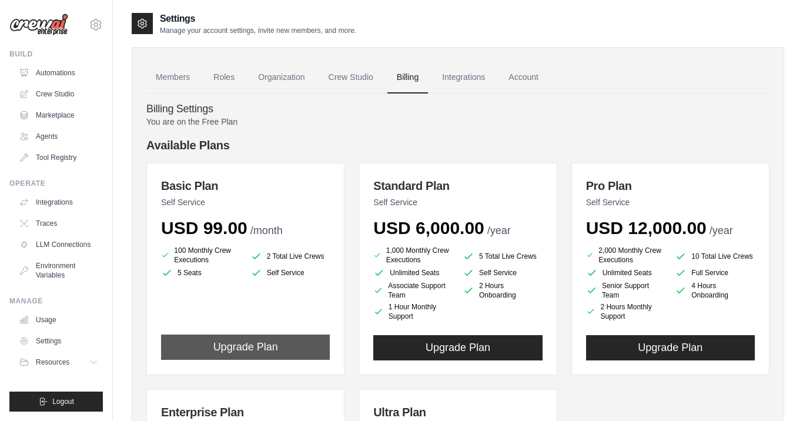
click at [232, 348] on button "Upgrade Plan" at bounding box center [245, 346] width 169 height 25
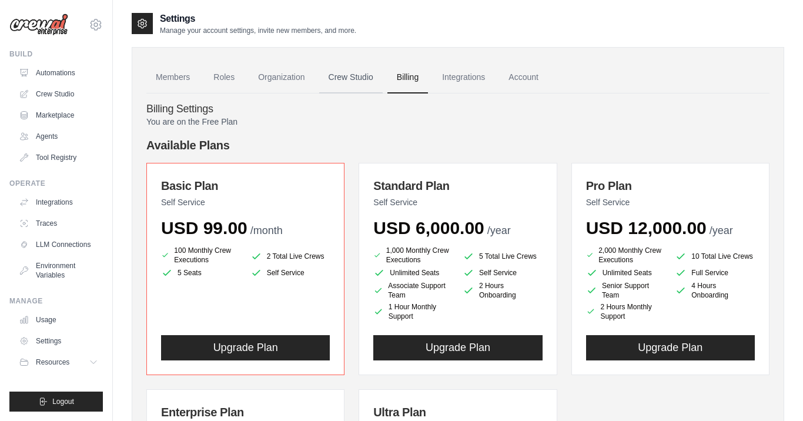
click at [358, 82] on link "Crew Studio" at bounding box center [350, 78] width 63 height 32
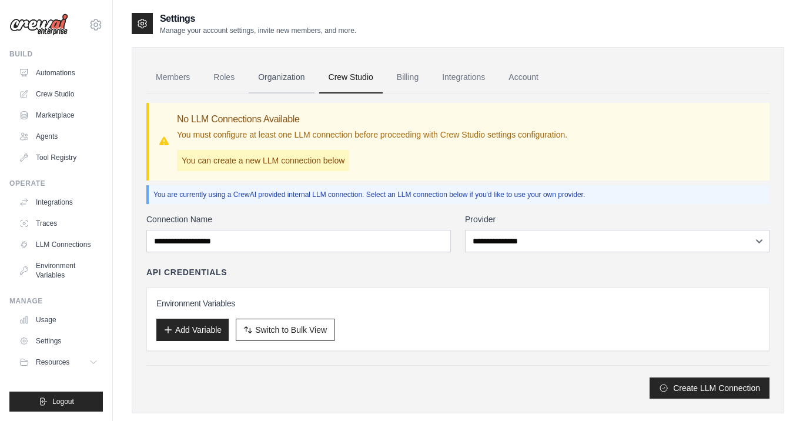
click at [289, 77] on link "Organization" at bounding box center [281, 78] width 65 height 32
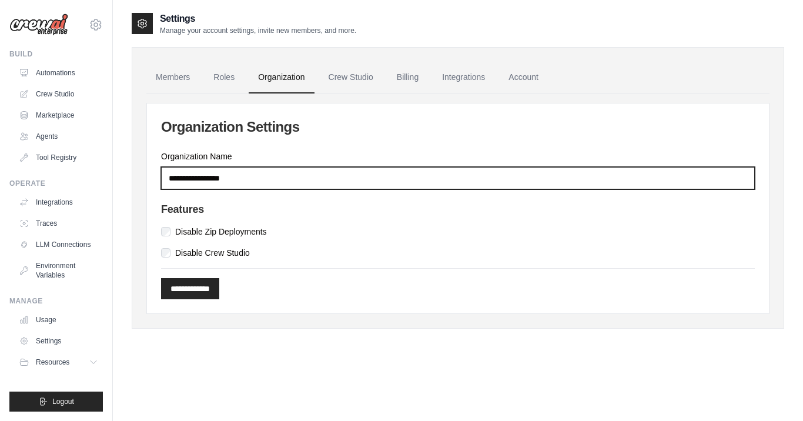
click at [231, 175] on input "Organization Name" at bounding box center [458, 178] width 594 height 22
type input "*****"
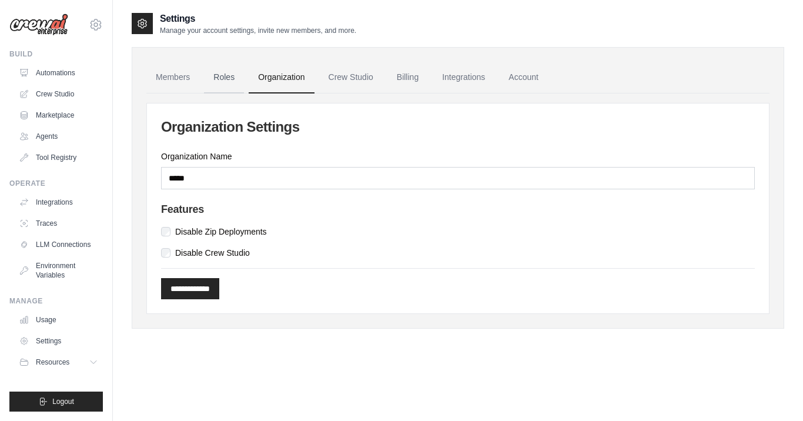
click at [223, 80] on link "Roles" at bounding box center [224, 78] width 40 height 32
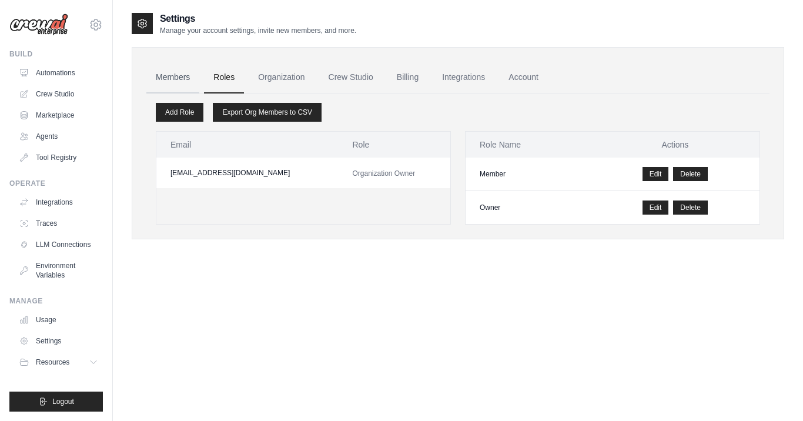
click at [182, 77] on link "Members" at bounding box center [172, 78] width 53 height 32
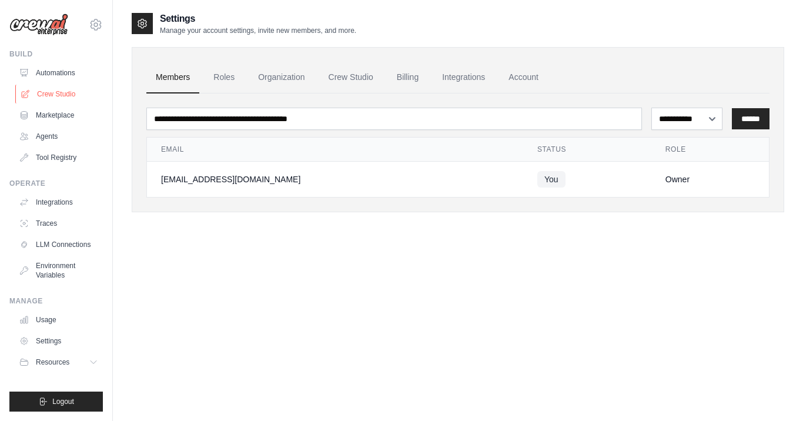
click at [43, 100] on link "Crew Studio" at bounding box center [59, 94] width 89 height 19
